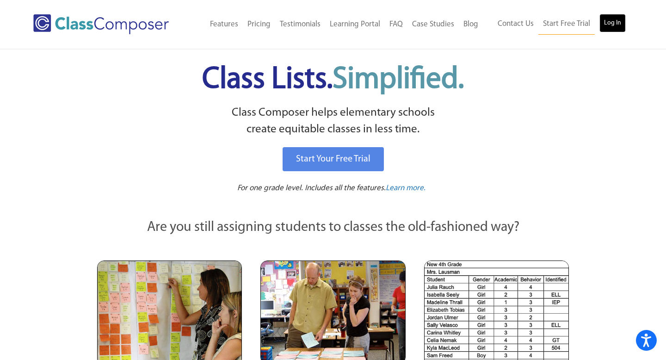
click at [618, 19] on link "Log In" at bounding box center [612, 23] width 26 height 18
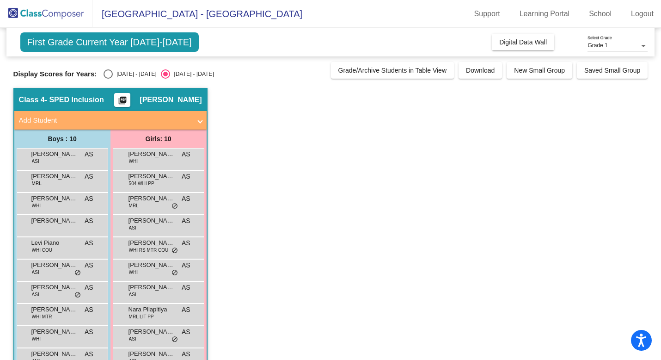
click at [113, 77] on div "[DATE] - [DATE]" at bounding box center [134, 74] width 43 height 8
click at [108, 79] on input "[DATE] - [DATE]" at bounding box center [108, 79] width 0 height 0
radio input "true"
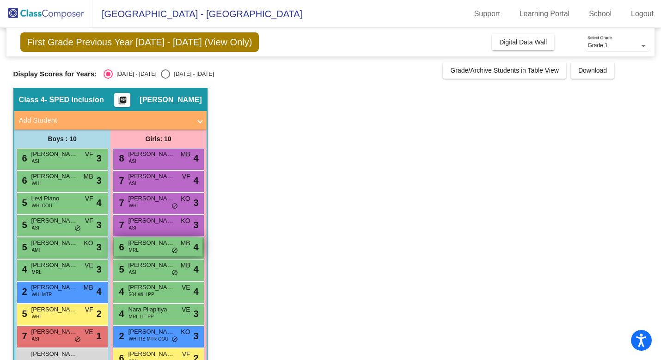
scroll to position [25, 0]
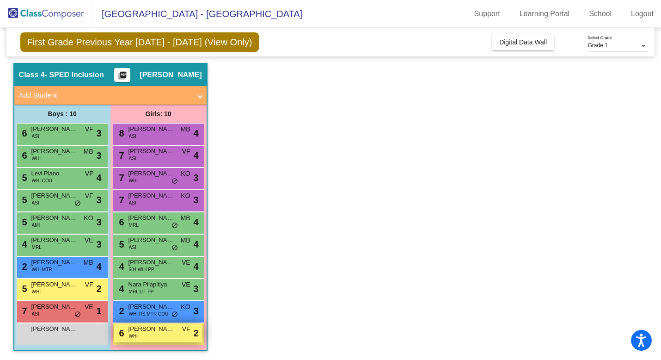
click at [149, 340] on div "6 Abigail Bogdanski WHI VF lock do_not_disturb_alt 2" at bounding box center [158, 332] width 88 height 19
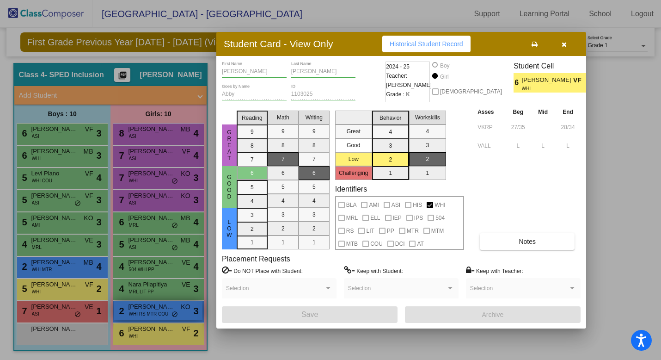
click at [145, 314] on div at bounding box center [330, 180] width 661 height 360
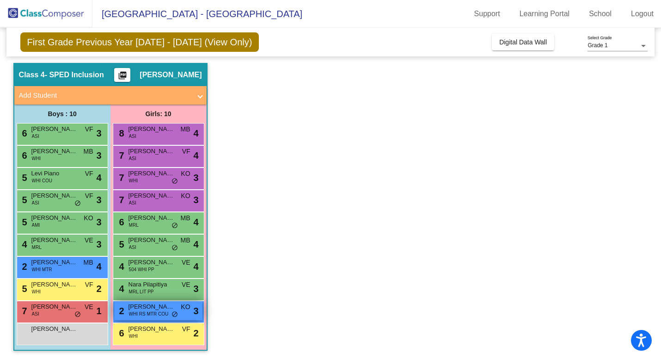
click at [145, 314] on span "WHI RS MTR COU" at bounding box center [149, 313] width 40 height 7
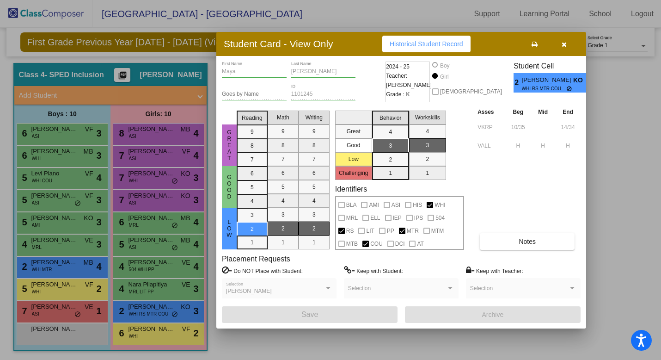
click at [146, 296] on div at bounding box center [330, 180] width 661 height 360
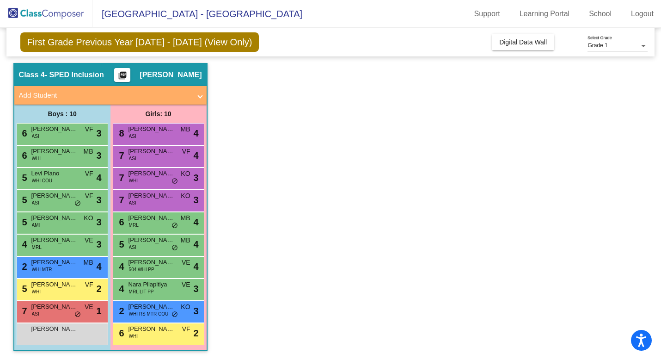
click at [146, 296] on div "4 Nara Pilapitiya MRL LIT PP VE lock do_not_disturb_alt 3" at bounding box center [158, 288] width 88 height 19
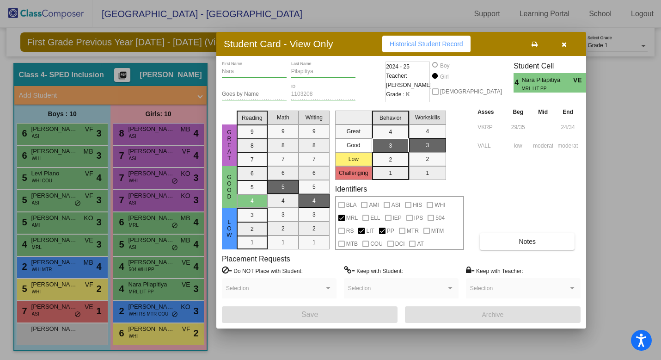
click at [144, 267] on div at bounding box center [330, 180] width 661 height 360
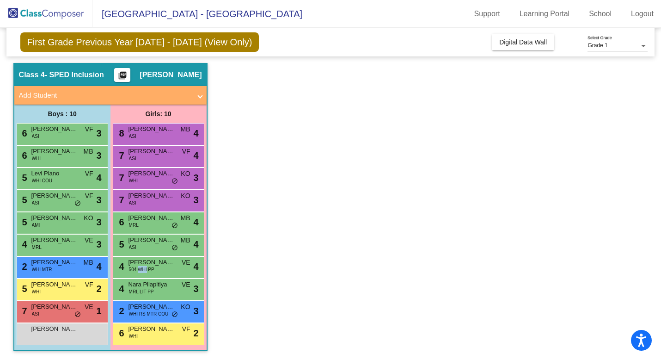
click at [144, 267] on span "504 WHI PP" at bounding box center [141, 269] width 25 height 7
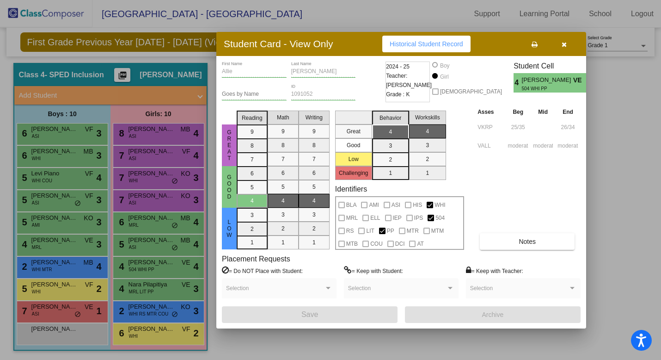
click at [144, 241] on div at bounding box center [330, 180] width 661 height 360
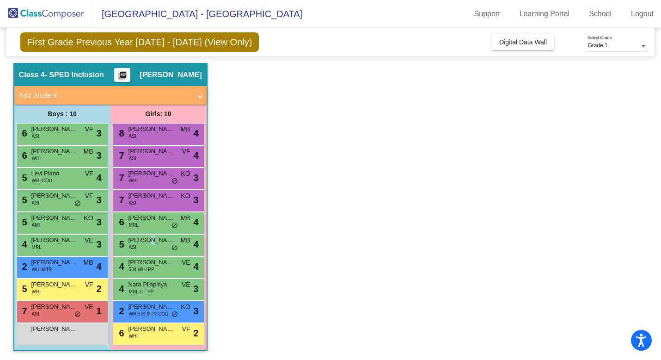
click at [144, 241] on span "Nithya Dasari" at bounding box center [152, 239] width 46 height 9
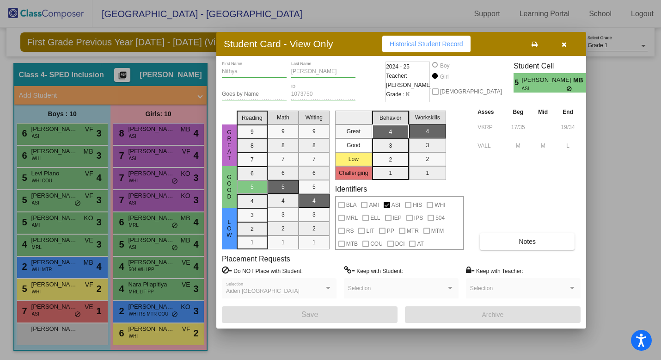
click at [143, 224] on div at bounding box center [330, 180] width 661 height 360
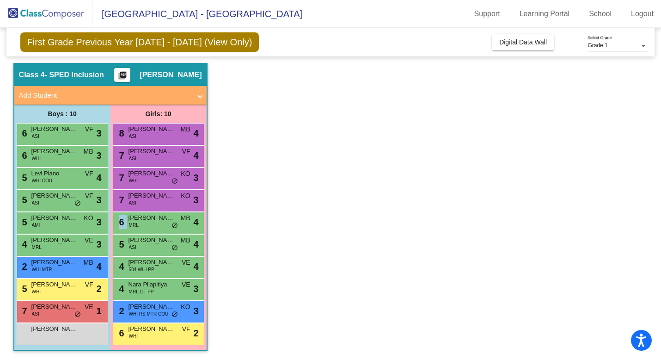
click at [143, 224] on div "6 Kerina Gad MRL MB lock do_not_disturb_alt 4" at bounding box center [158, 221] width 88 height 19
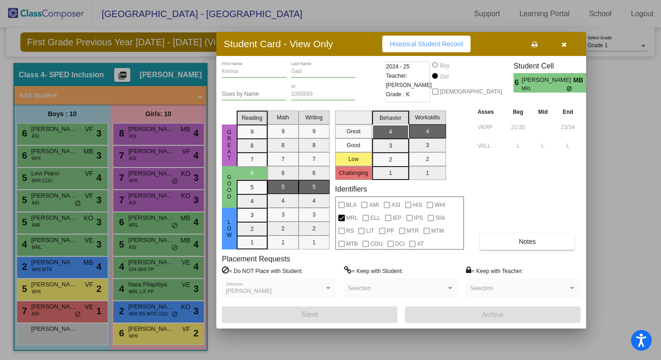
click at [143, 203] on div at bounding box center [330, 180] width 661 height 360
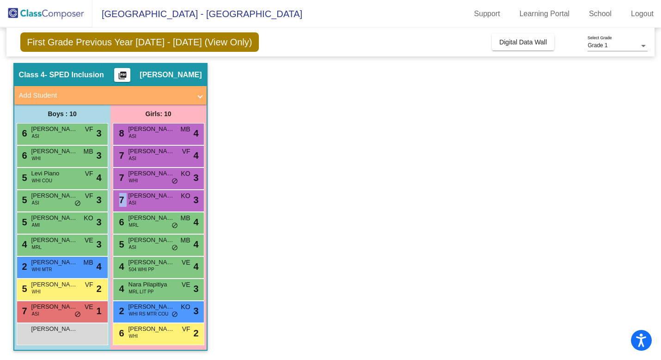
click at [143, 203] on div "7 Mishka Shyam Nath ASI KO lock do_not_disturb_alt 3" at bounding box center [158, 199] width 88 height 19
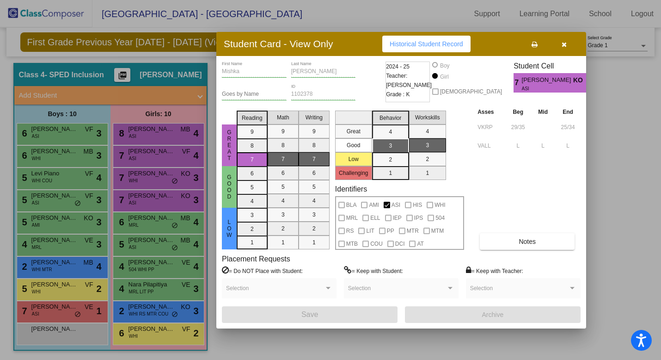
click at [142, 176] on div at bounding box center [330, 180] width 661 height 360
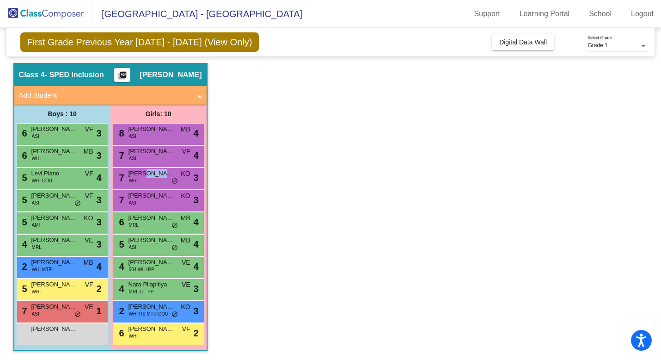
click at [142, 176] on span "Mira Hefny" at bounding box center [152, 173] width 46 height 9
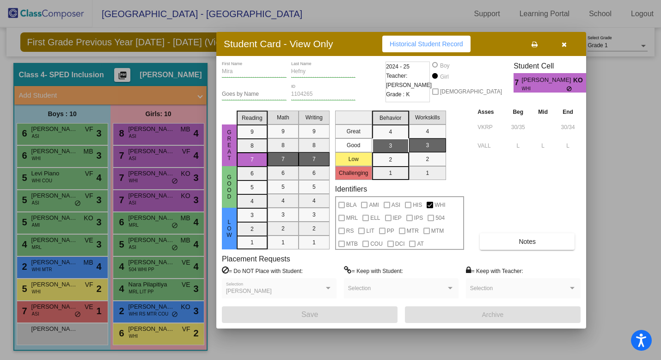
click at [141, 160] on div at bounding box center [330, 180] width 661 height 360
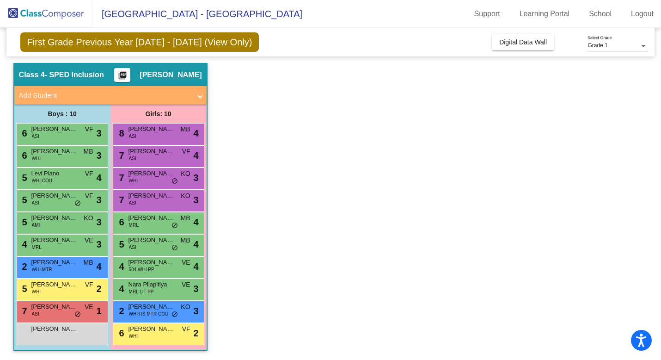
click at [141, 160] on div "7 Sabrina Rizvi ASI VF lock do_not_disturb_alt 4" at bounding box center [158, 155] width 88 height 19
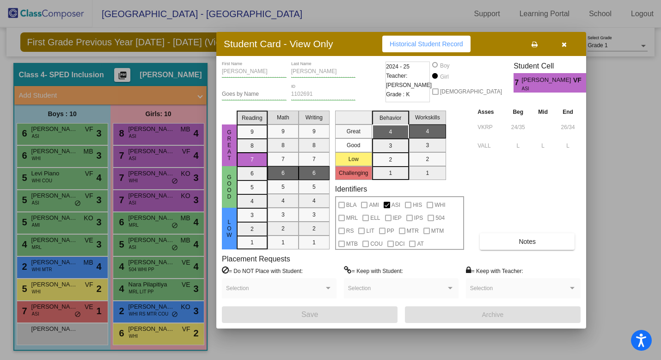
click at [141, 134] on div at bounding box center [330, 180] width 661 height 360
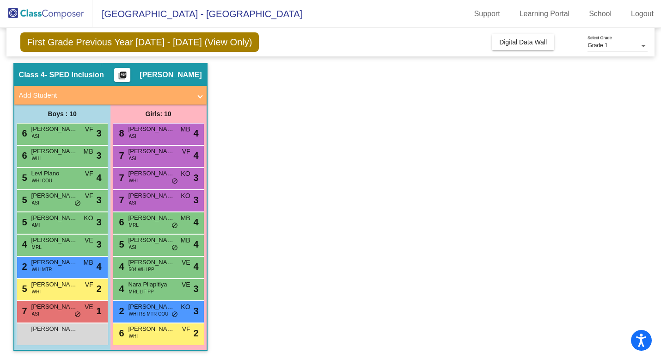
click at [141, 134] on div "8 Krishitha Pakeer ASI MB lock do_not_disturb_alt 4" at bounding box center [158, 132] width 88 height 19
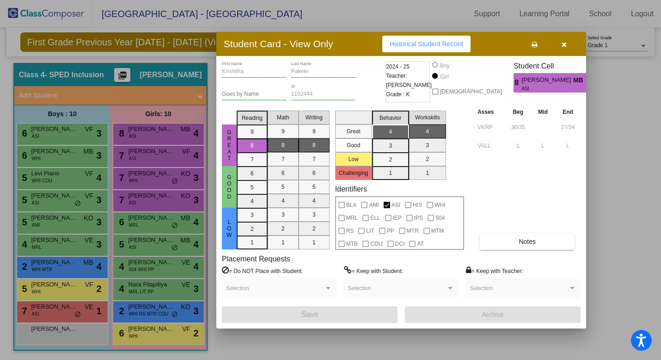
click at [65, 144] on div at bounding box center [330, 180] width 661 height 360
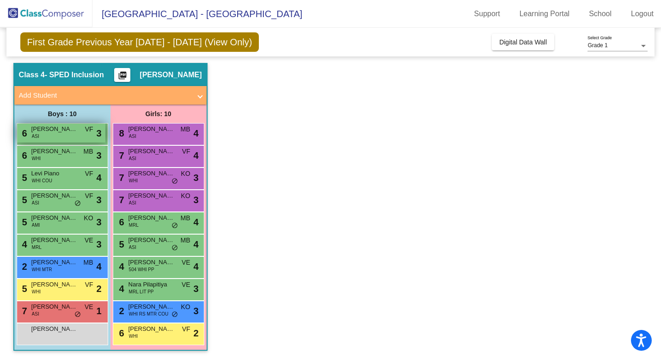
click at [57, 137] on div "6 Abhiram Davuluri ASI VF lock do_not_disturb_alt 3" at bounding box center [61, 132] width 88 height 19
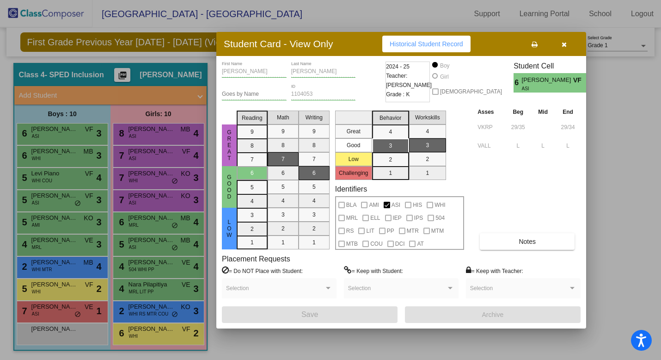
click at [46, 159] on div at bounding box center [330, 180] width 661 height 360
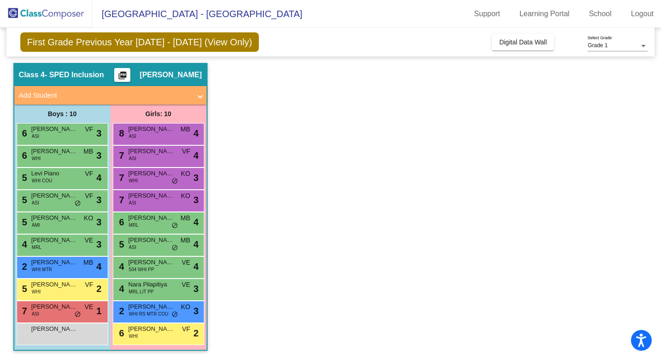
click at [46, 159] on div "6 Teddy Finelli WHI MB lock do_not_disturb_alt 3" at bounding box center [61, 155] width 88 height 19
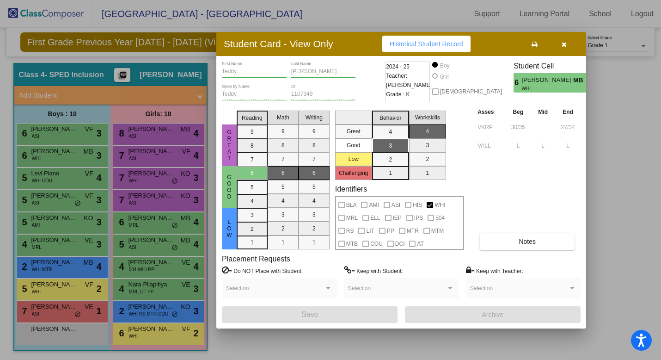
click at [57, 183] on div at bounding box center [330, 180] width 661 height 360
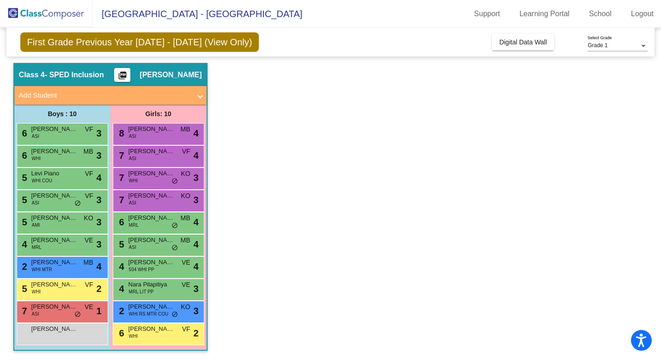
click at [57, 183] on div "5 Levi Piano WHI COU VF lock do_not_disturb_alt 4" at bounding box center [61, 177] width 88 height 19
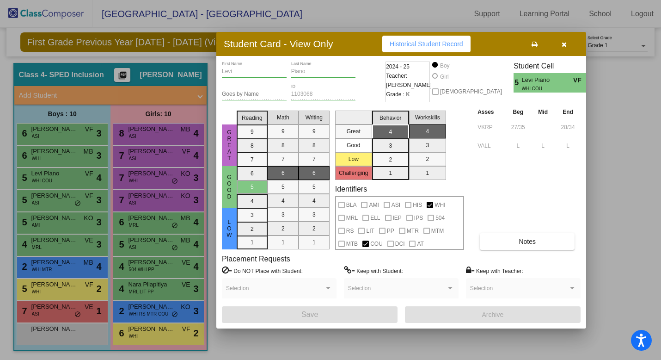
click at [55, 206] on div at bounding box center [330, 180] width 661 height 360
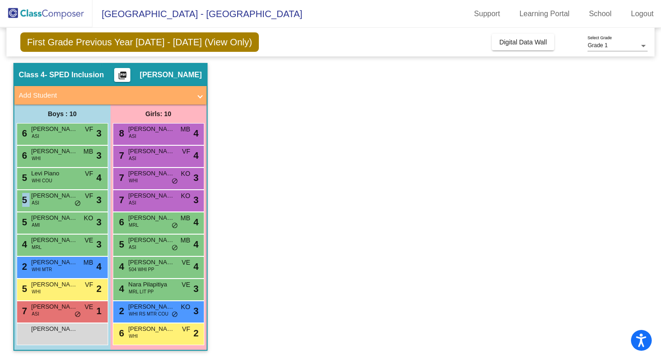
click at [55, 206] on div "5 Neer Desai ASI VF lock do_not_disturb_alt 3" at bounding box center [61, 199] width 88 height 19
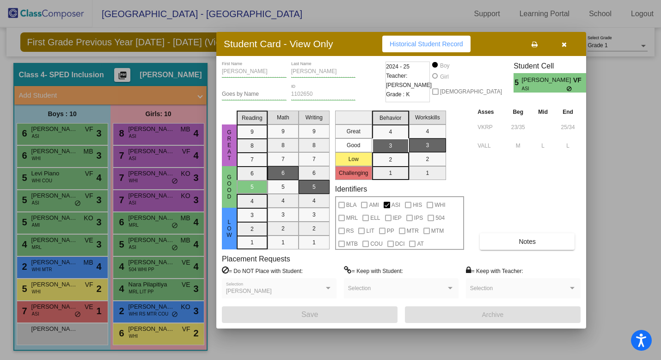
click at [55, 223] on div at bounding box center [330, 180] width 661 height 360
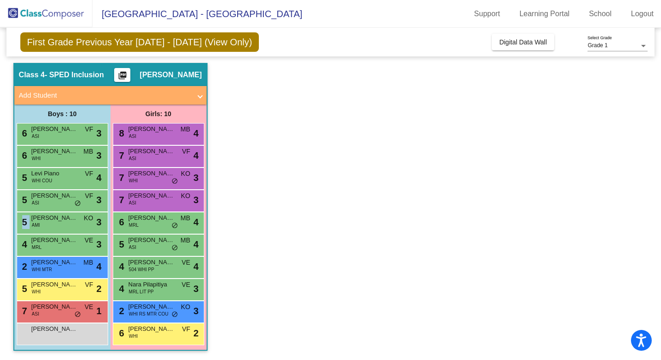
click at [55, 223] on div "5 Zayd Syed AMI KO lock do_not_disturb_alt 3" at bounding box center [61, 221] width 88 height 19
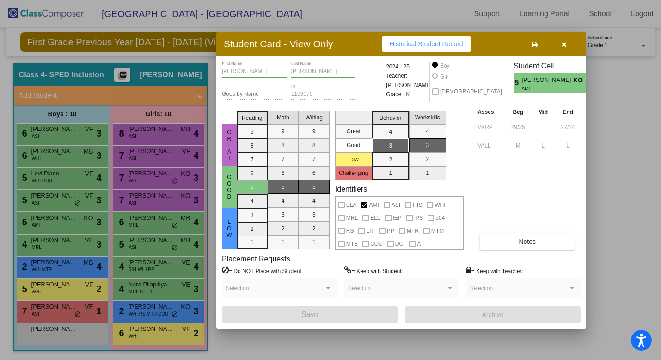
click at [52, 248] on div at bounding box center [330, 180] width 661 height 360
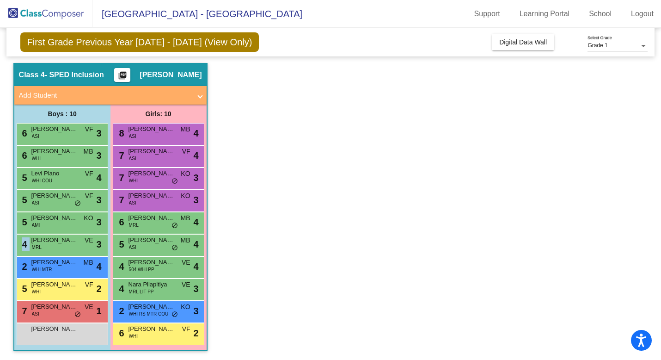
click at [52, 248] on div "4 Aman Woldegebriel MRL VE lock do_not_disturb_alt 3" at bounding box center [61, 243] width 88 height 19
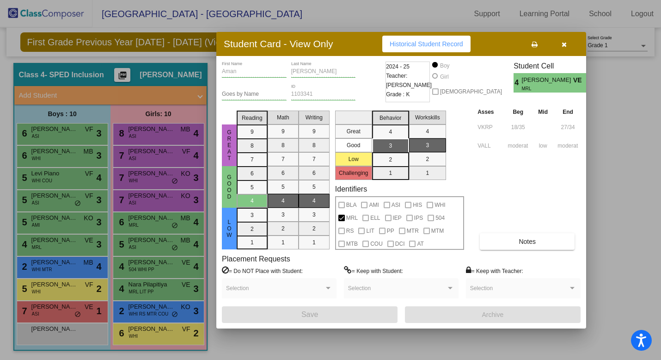
click at [50, 271] on div at bounding box center [330, 180] width 661 height 360
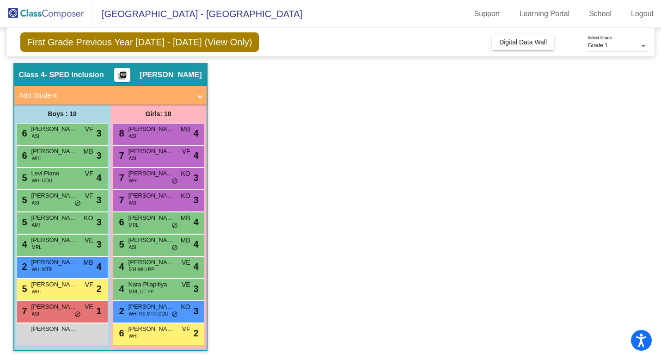
click at [50, 271] on span "WHI MTR" at bounding box center [42, 269] width 20 height 7
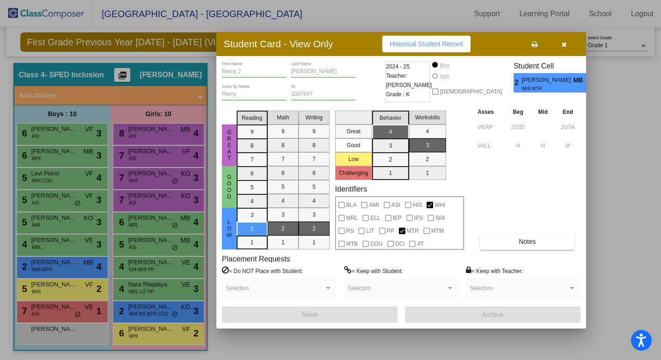
click at [51, 289] on div at bounding box center [330, 180] width 661 height 360
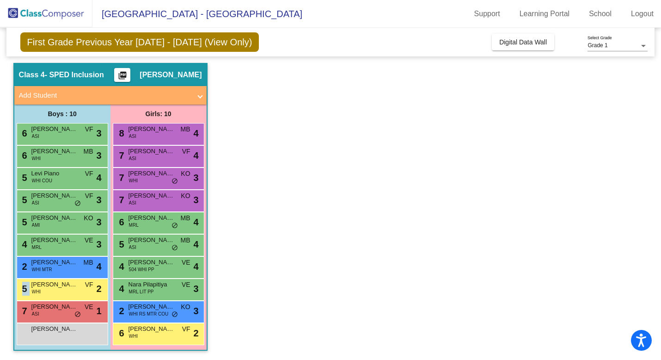
click at [51, 289] on div "5 Eyan Badwan WHI VF lock do_not_disturb_alt 2" at bounding box center [61, 288] width 88 height 19
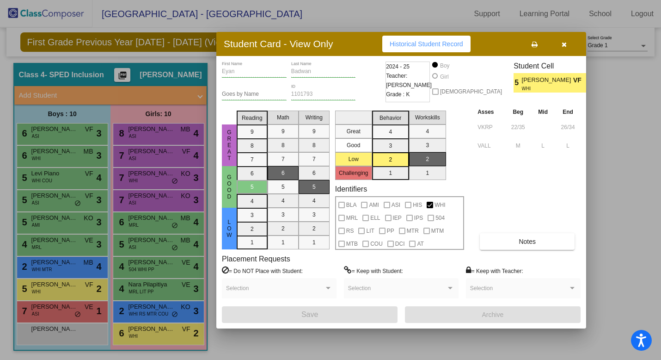
click at [52, 315] on div at bounding box center [330, 180] width 661 height 360
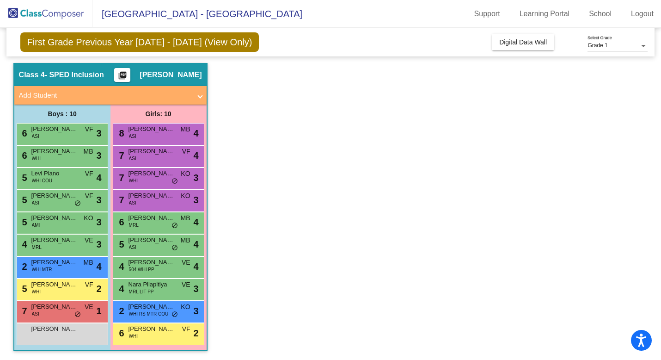
click at [52, 315] on div "7 Max Supan ASI VE lock do_not_disturb_alt 1" at bounding box center [61, 310] width 88 height 19
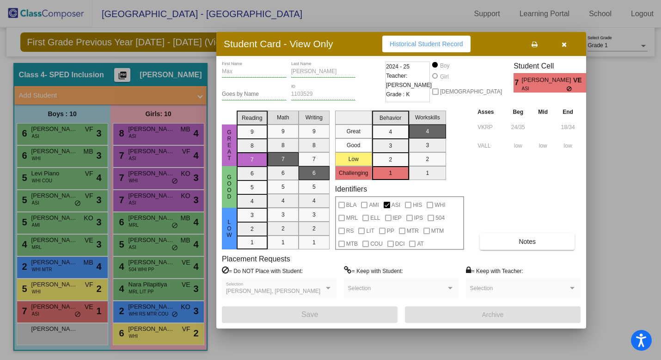
click at [55, 338] on div at bounding box center [330, 180] width 661 height 360
